Goal: Find contact information: Obtain details needed to contact an individual or organization

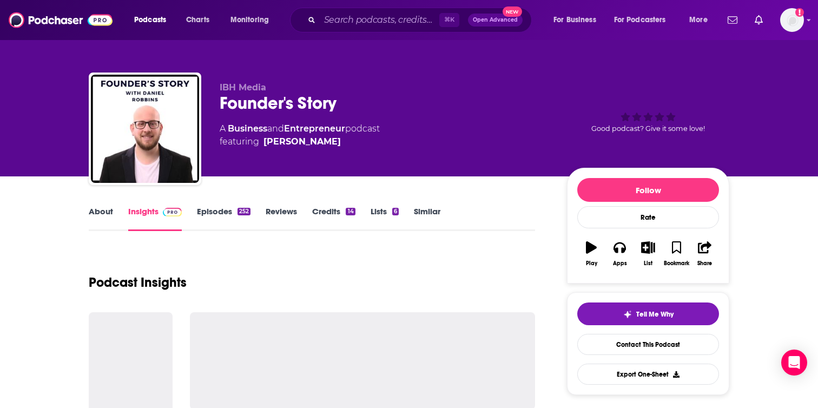
scroll to position [732, 0]
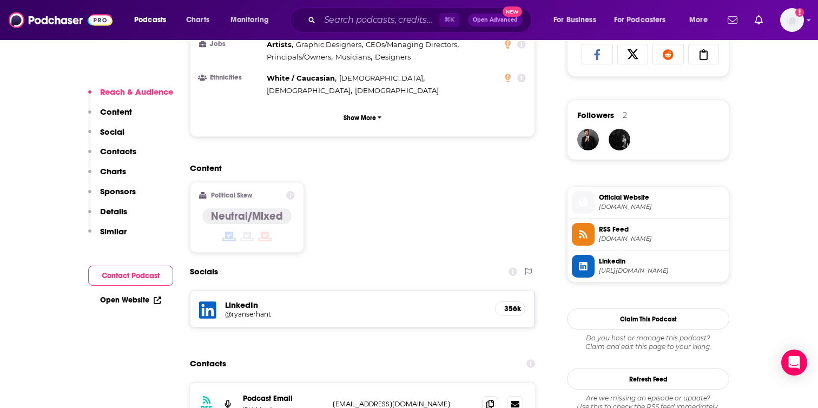
click at [143, 276] on button "Contact Podcast" at bounding box center [130, 276] width 85 height 20
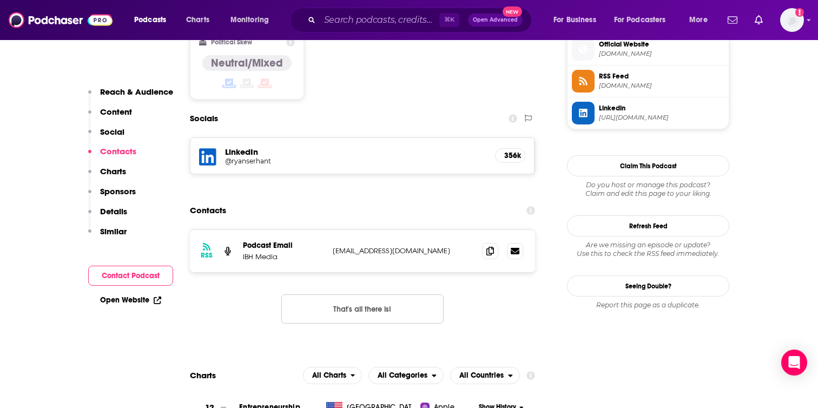
scroll to position [893, 0]
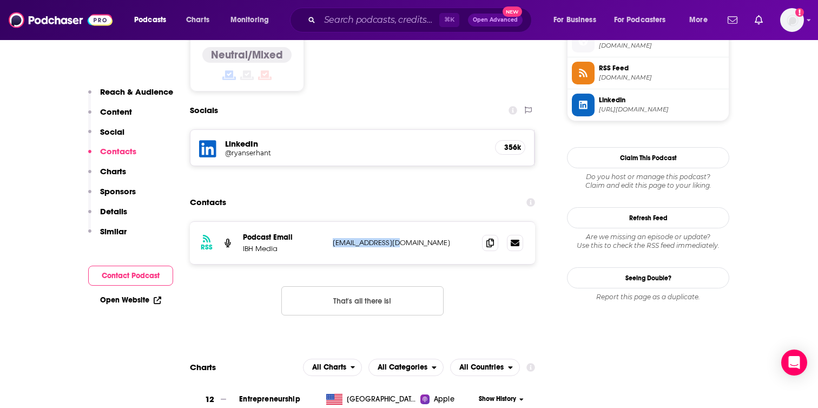
drag, startPoint x: 332, startPoint y: 200, endPoint x: 402, endPoint y: 199, distance: 70.9
click at [402, 222] on div "RSS Podcast Email IBH Media [EMAIL_ADDRESS][DOMAIN_NAME] [EMAIL_ADDRESS][DOMAIN…" at bounding box center [362, 243] width 345 height 42
copy p "[EMAIL_ADDRESS][DOMAIN_NAME]"
click at [344, 23] on input "Search podcasts, credits, & more..." at bounding box center [380, 19] width 120 height 17
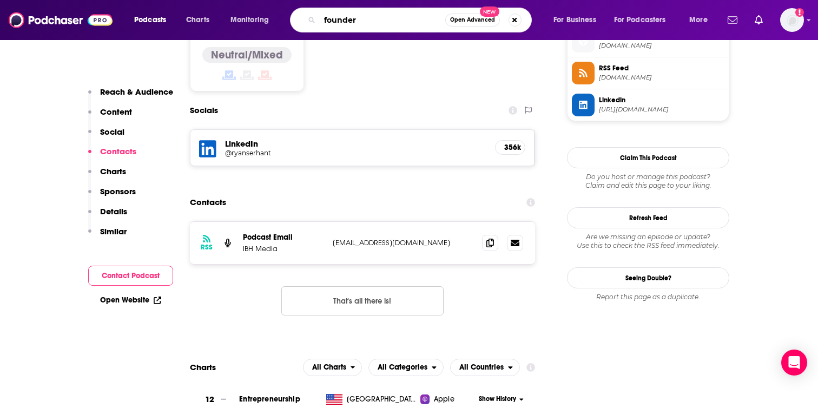
type input "founders"
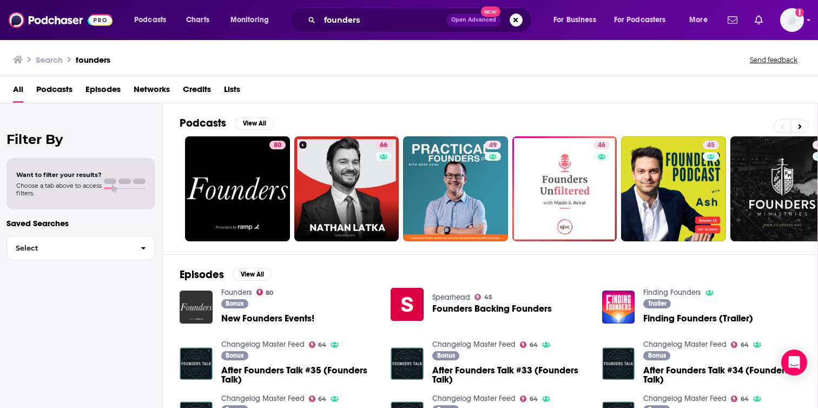
click at [198, 296] on img "New Founders Events!" at bounding box center [196, 306] width 33 height 33
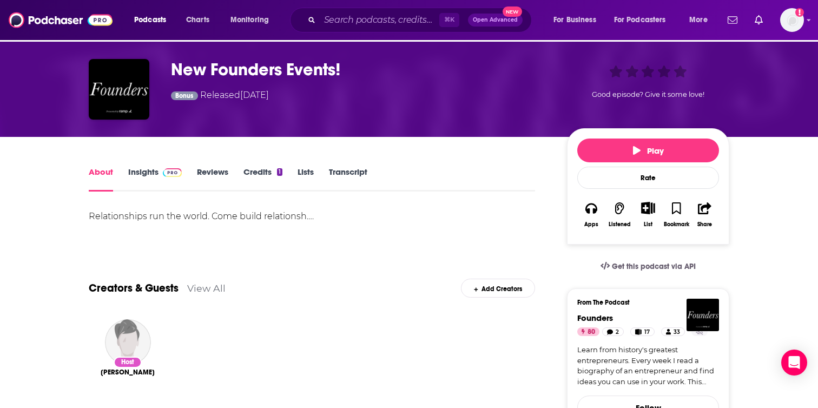
scroll to position [394, 0]
